Goal: Transaction & Acquisition: Purchase product/service

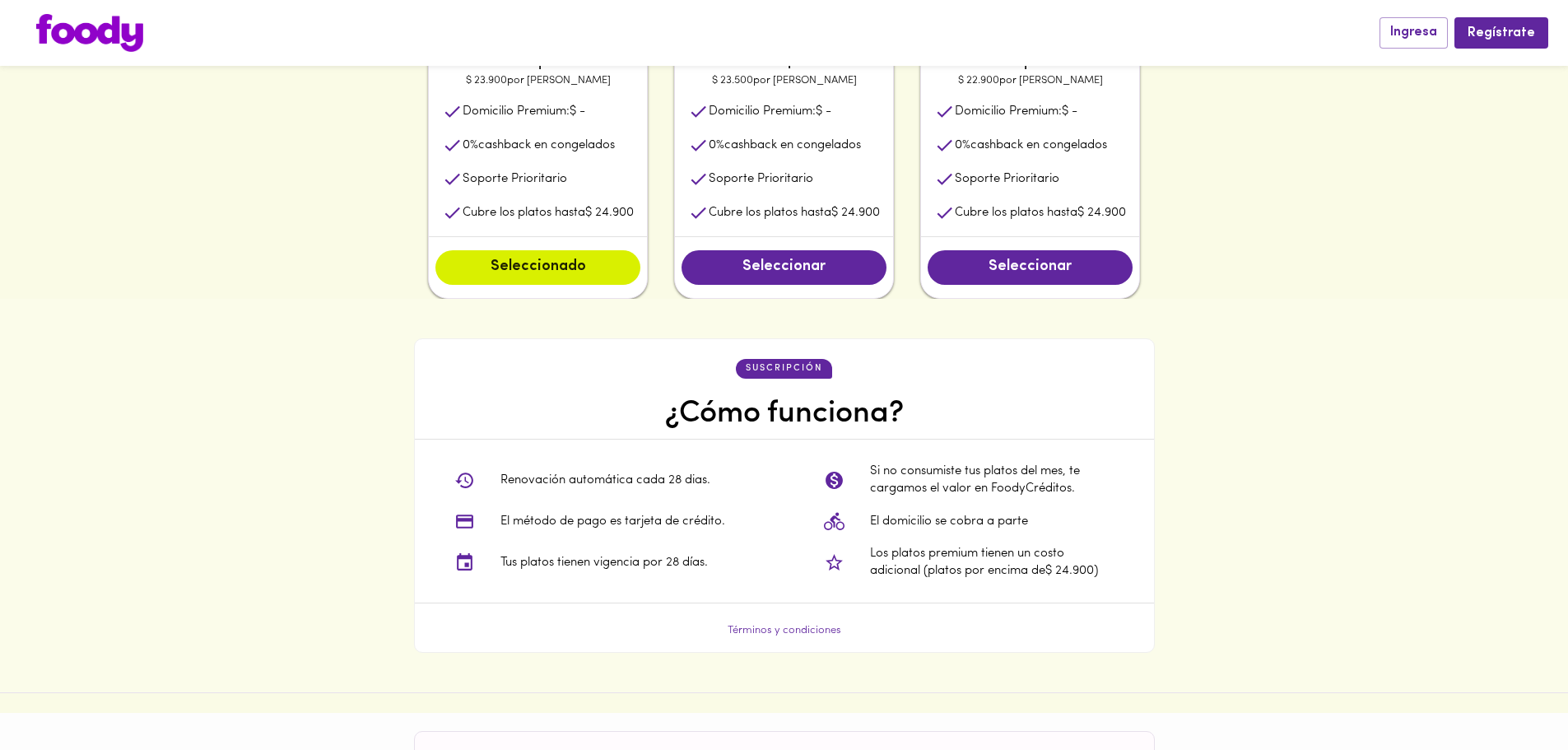
scroll to position [1397, 0]
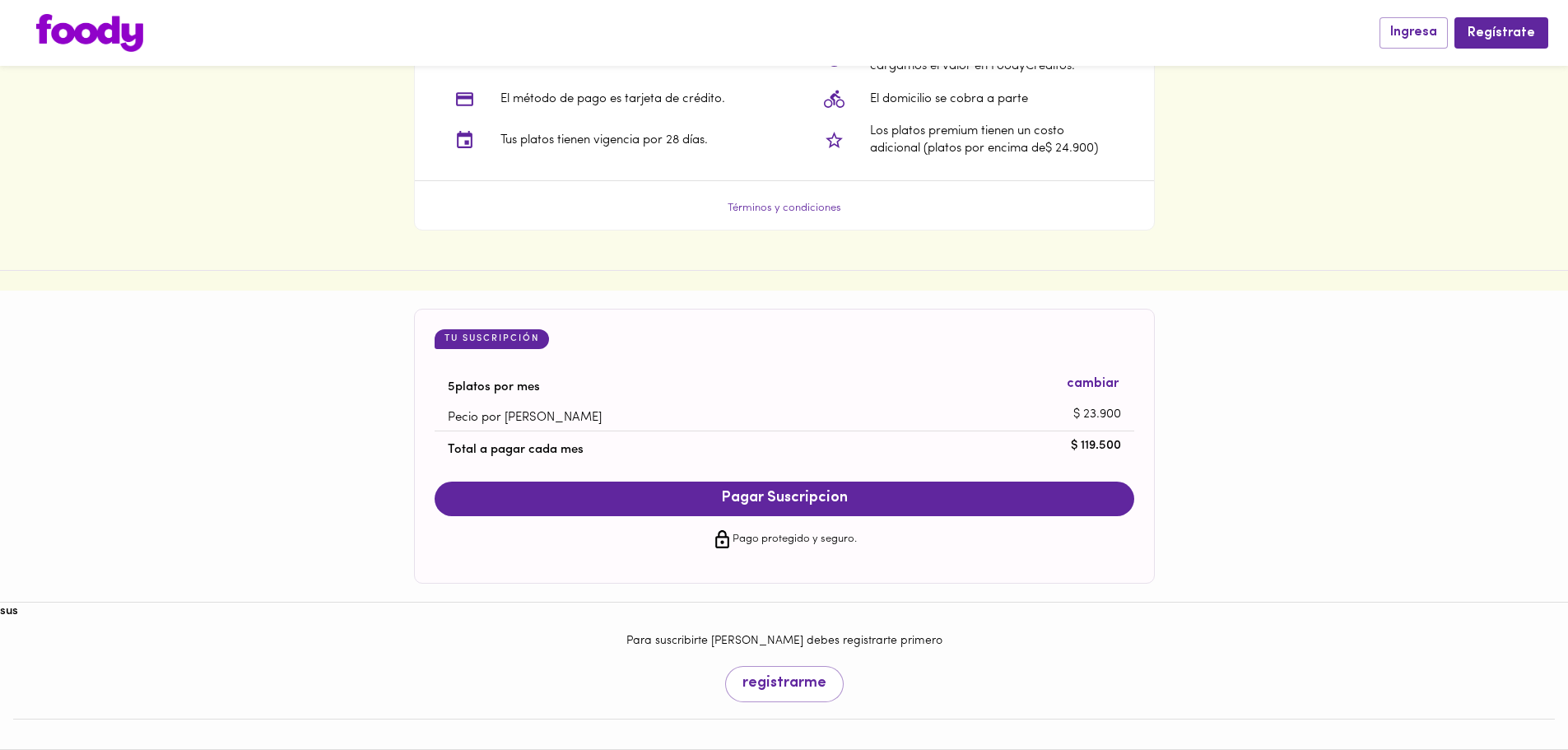
click at [125, 37] on img at bounding box center [89, 33] width 107 height 38
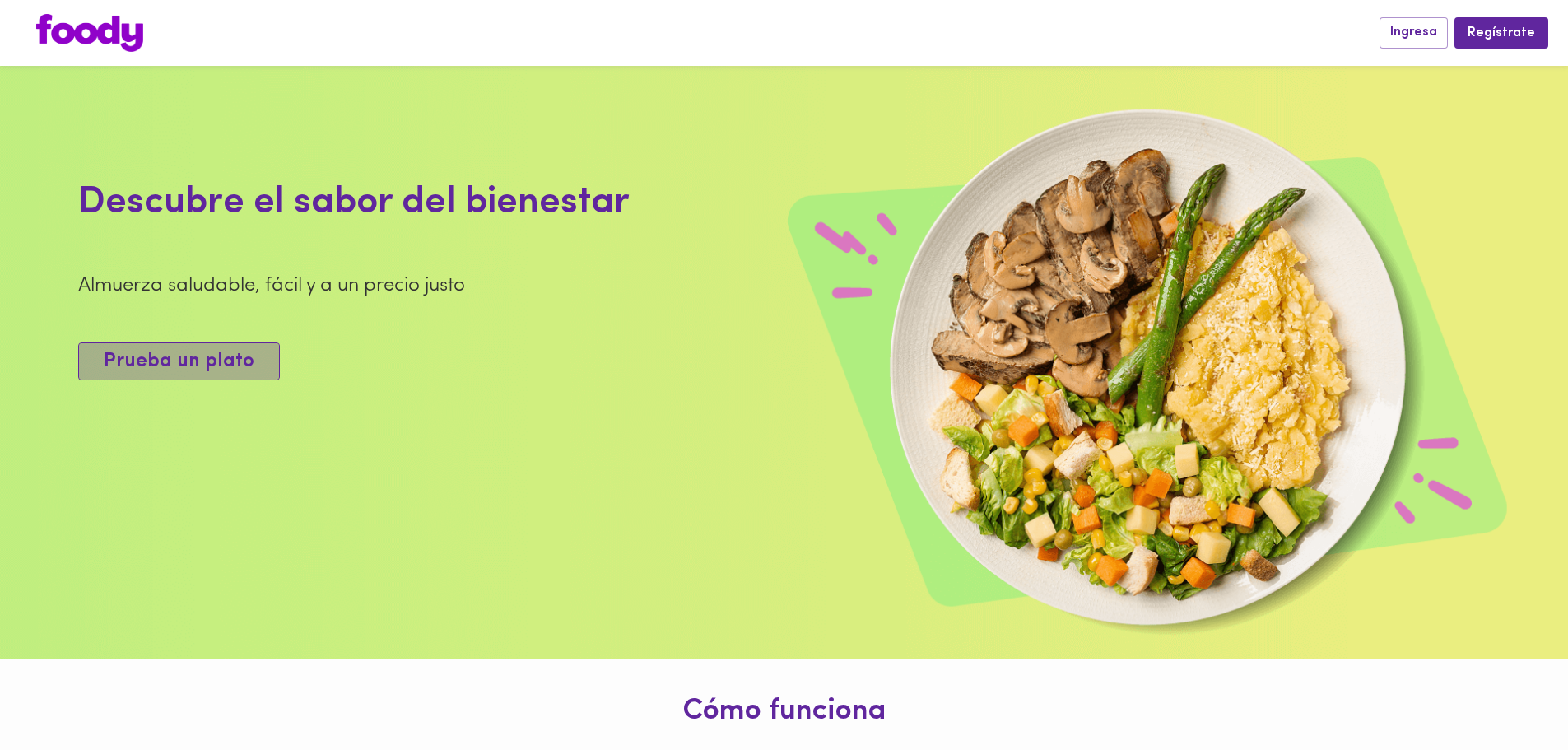
click at [194, 374] on span "Prueba un plato" at bounding box center [178, 361] width 150 height 24
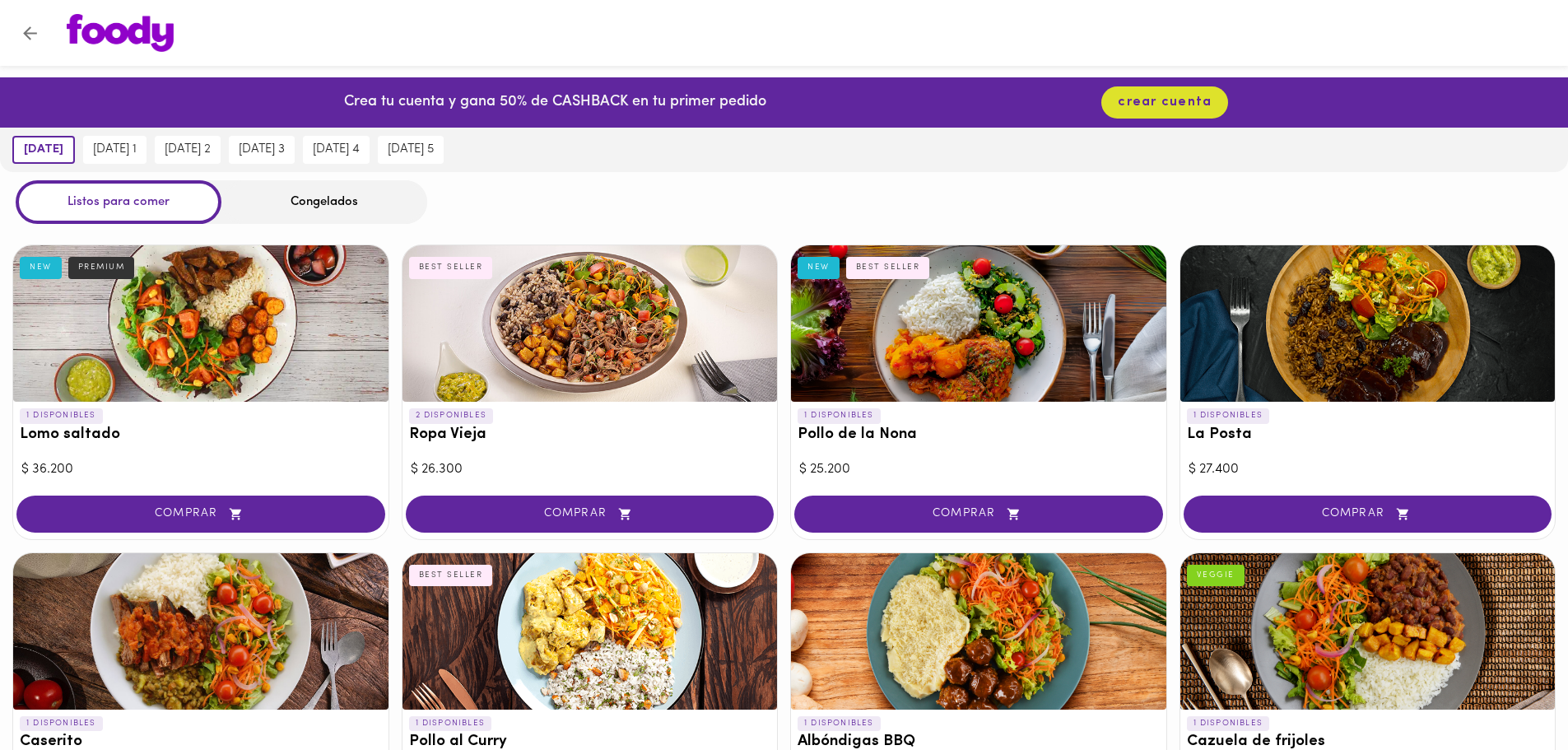
click at [31, 43] on button "Volver" at bounding box center [30, 34] width 41 height 41
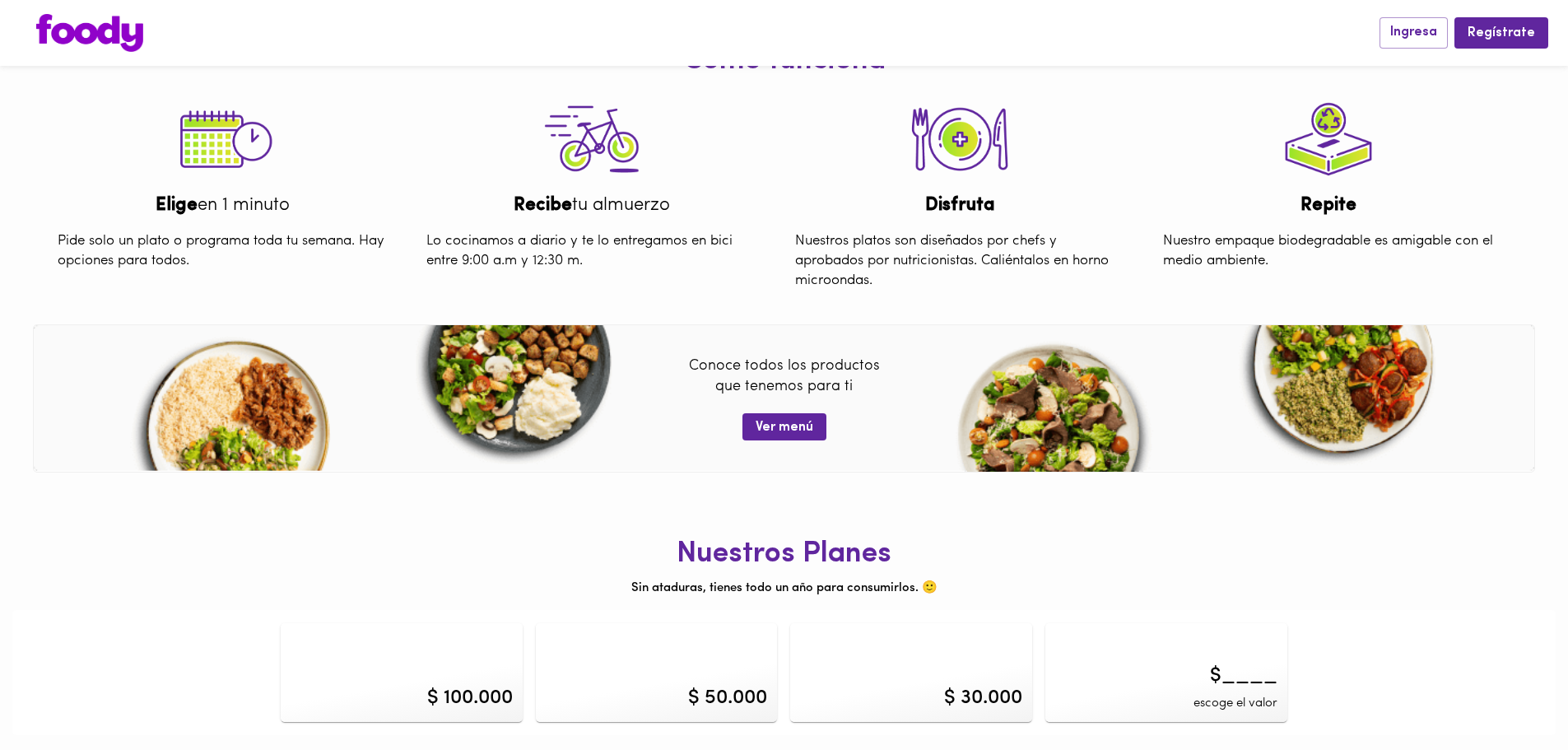
scroll to position [652, 0]
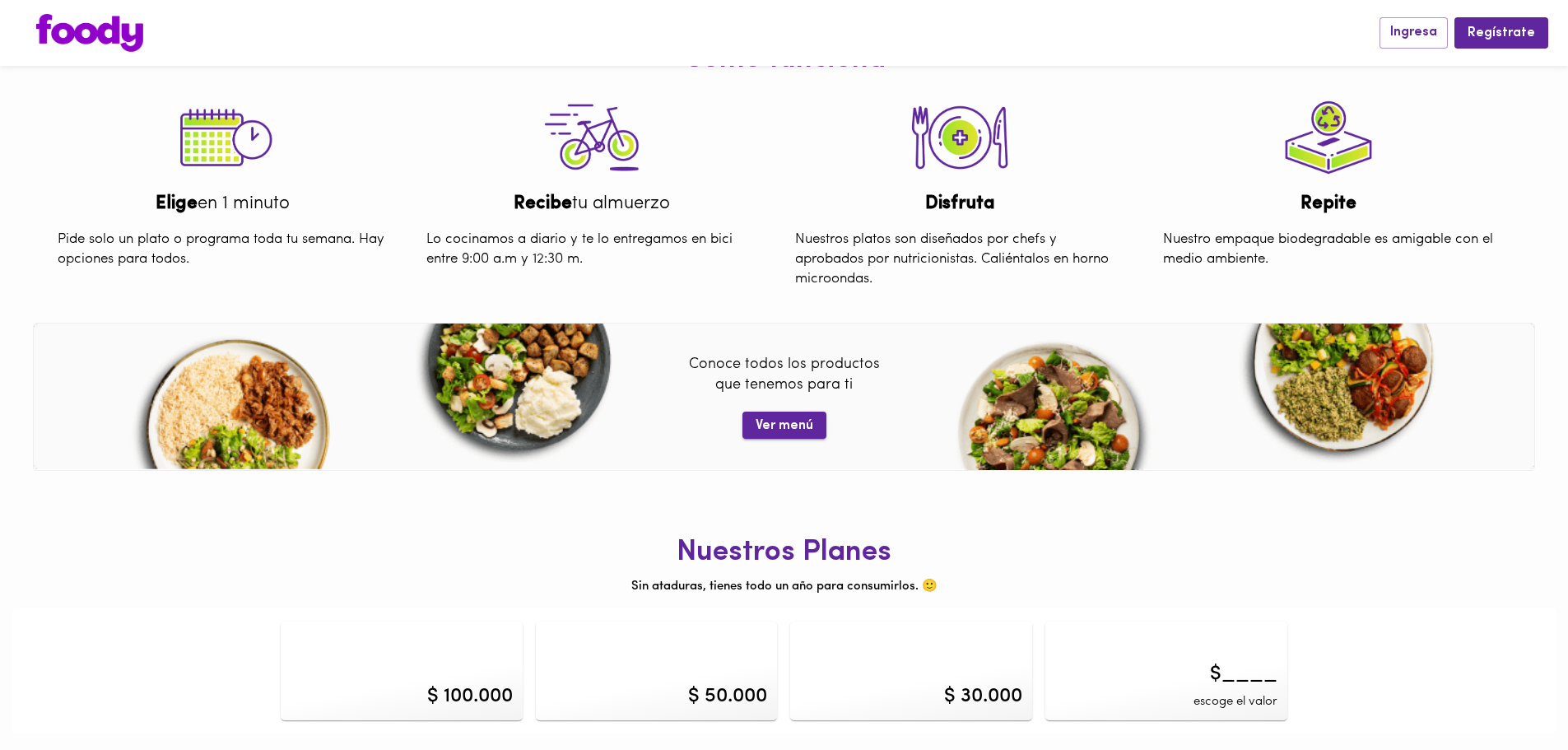
click at [769, 429] on span "Ver menú" at bounding box center [784, 426] width 57 height 16
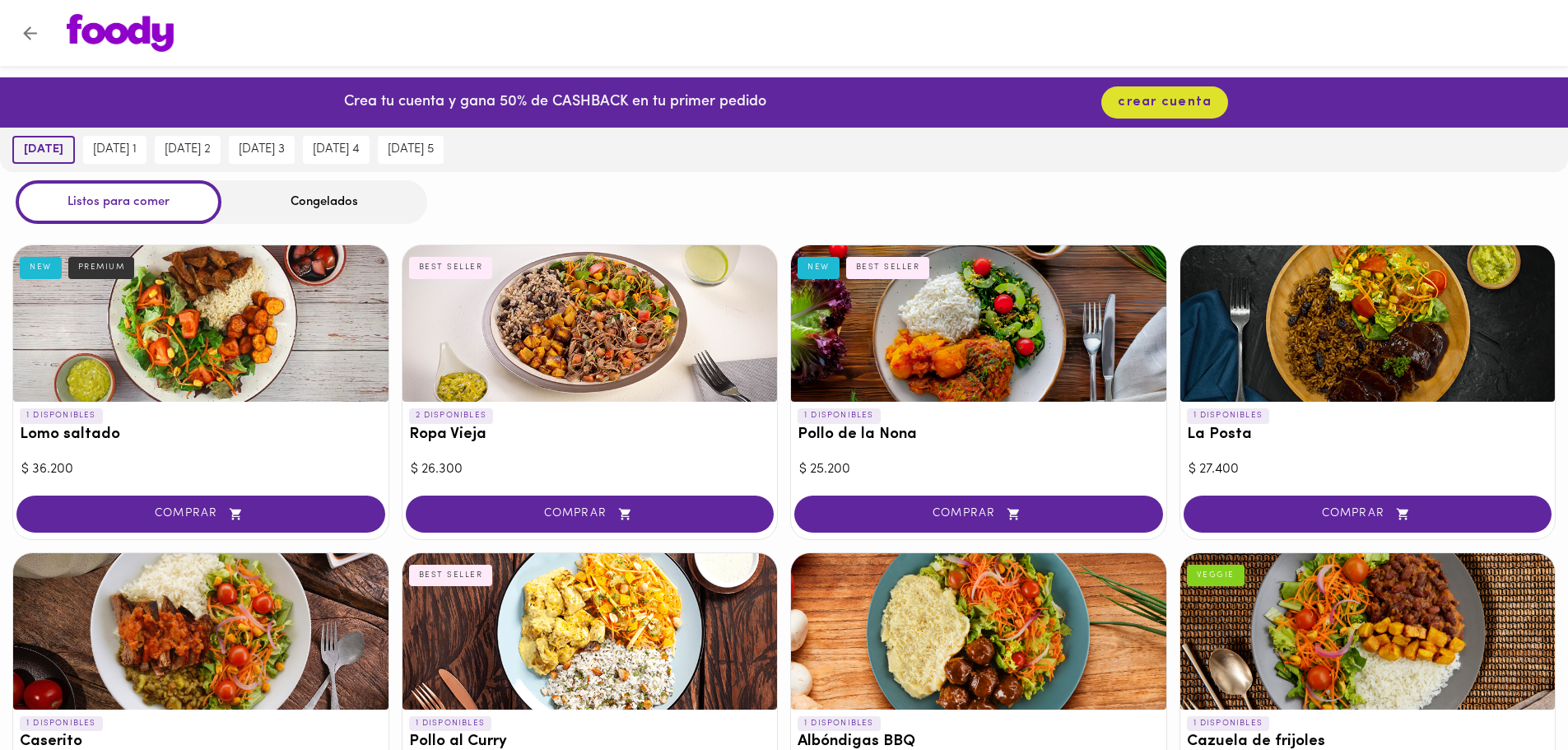
click at [41, 150] on span "[DATE]" at bounding box center [43, 149] width 40 height 15
click at [21, 19] on button "Volver" at bounding box center [30, 34] width 41 height 41
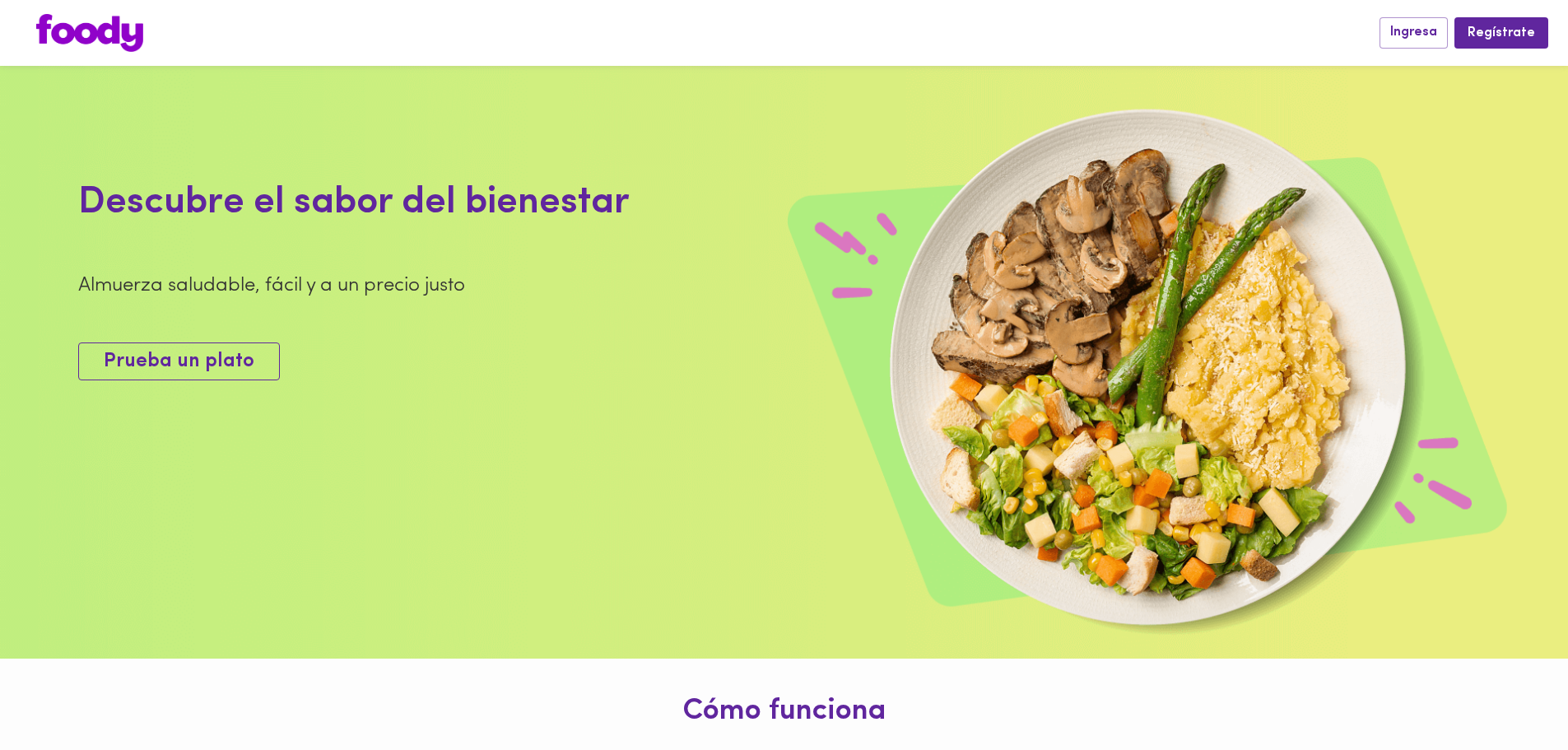
click at [122, 374] on span "Prueba un plato" at bounding box center [178, 361] width 150 height 24
